Goal: Task Accomplishment & Management: Manage account settings

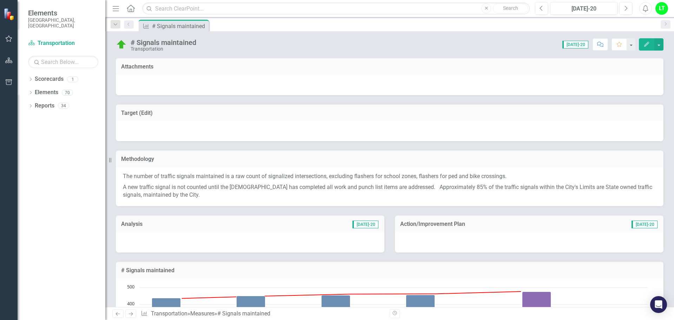
click at [129, 7] on icon "Home" at bounding box center [130, 8] width 9 height 7
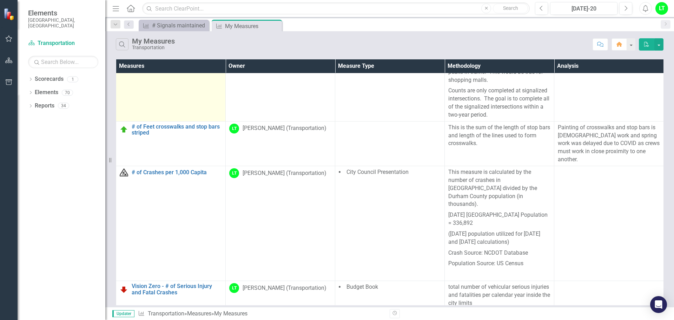
scroll to position [176, 0]
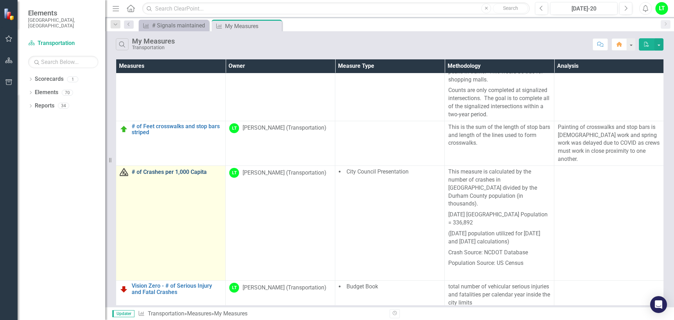
click at [166, 169] on link "# of Crashes per 1,000 Capita" at bounding box center [177, 172] width 90 height 6
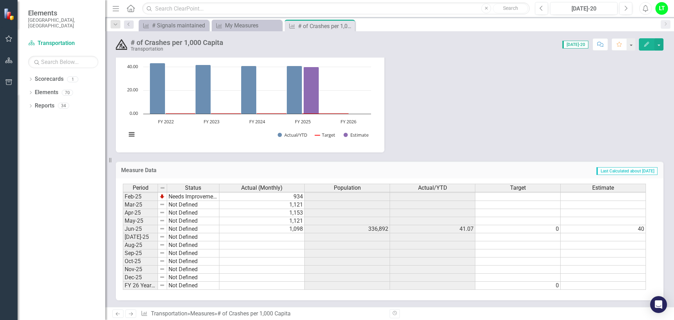
scroll to position [149, 0]
click at [291, 236] on tbody "Dec-23 Not Defined 1,152 Jan-24 Needs Improvement 1,118 Feb-24 Needs Improvemen…" at bounding box center [384, 184] width 523 height 210
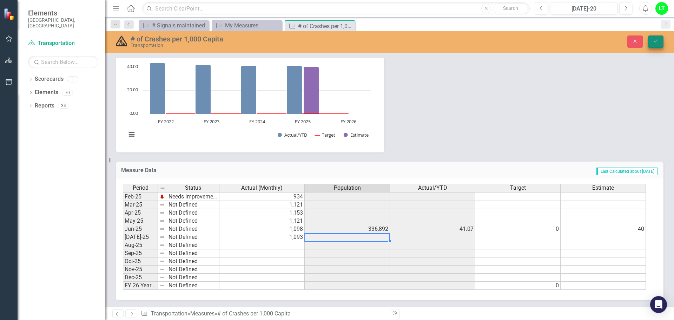
type textarea "1093"
drag, startPoint x: 656, startPoint y: 39, endPoint x: 486, endPoint y: 145, distance: 200.3
click at [656, 39] on icon "Save" at bounding box center [656, 41] width 6 height 5
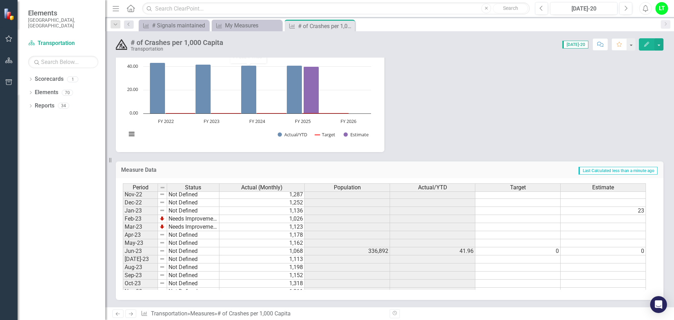
scroll to position [179, 0]
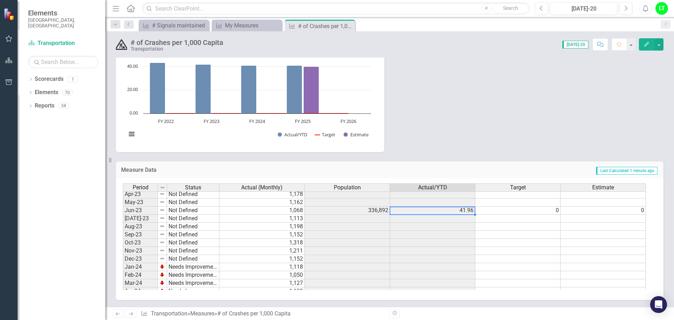
click at [464, 211] on tbody "Aug-22 Not Defined 1,173 Sep-22 Not Defined 1,205 Oct-22 Not Defined 1,343 Nov-…" at bounding box center [384, 242] width 523 height 235
click at [445, 118] on div "Methodology This measure is calculated by the number of crashes in [GEOGRAPHIC_…" at bounding box center [390, 26] width 558 height 252
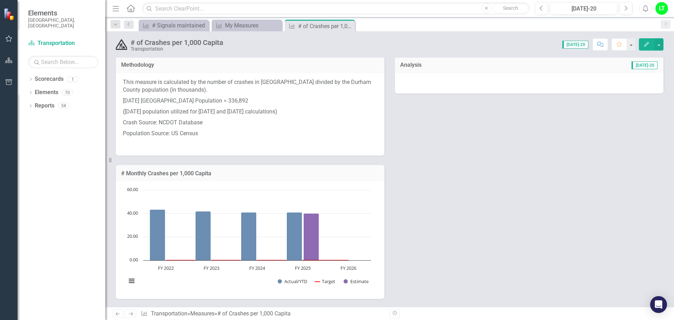
scroll to position [0, 0]
click at [349, 23] on div "Close" at bounding box center [349, 26] width 9 height 9
